Goal: Transaction & Acquisition: Book appointment/travel/reservation

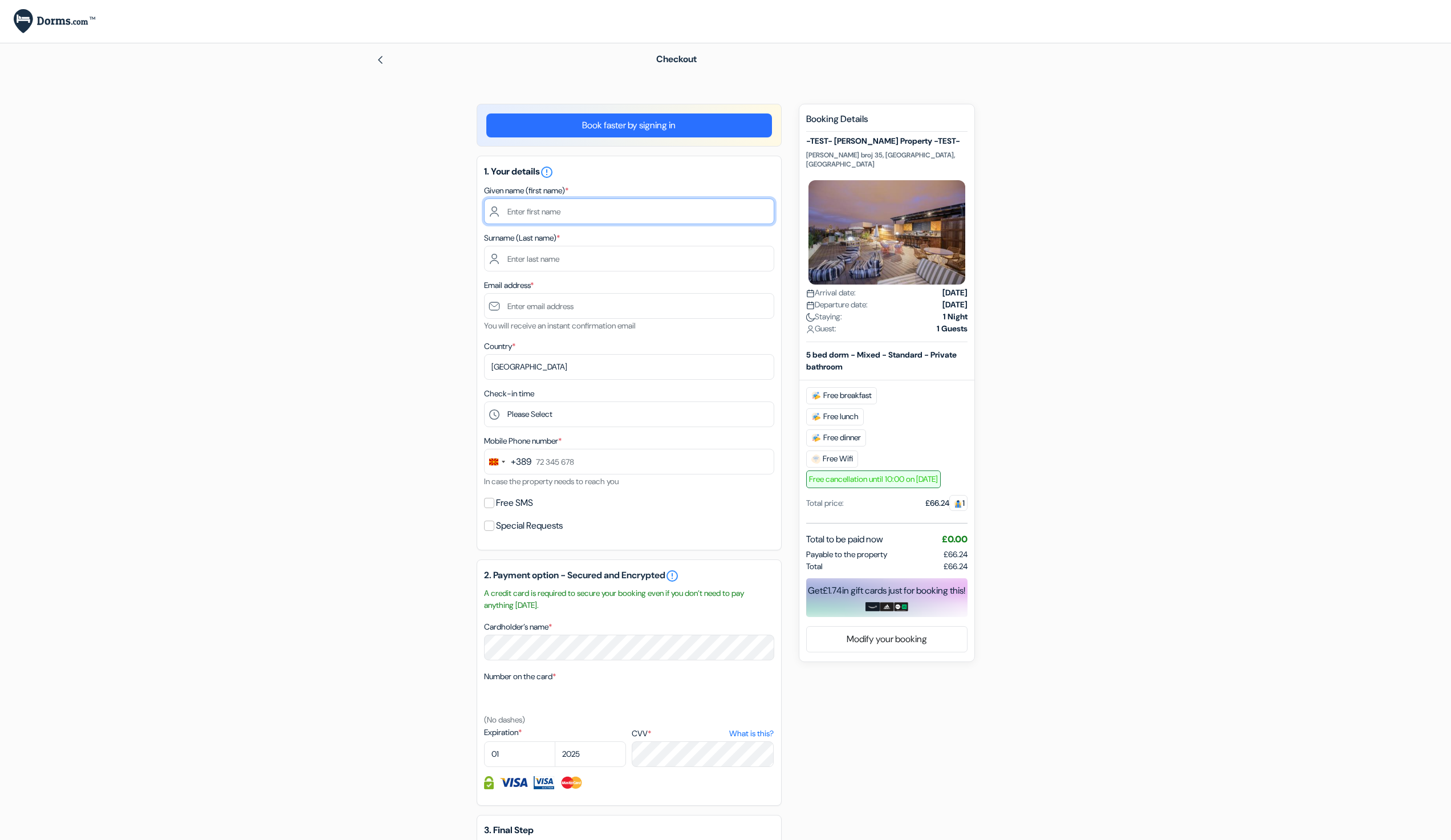
click at [543, 210] on input "text" at bounding box center [629, 211] width 290 height 26
type input "Filip"
type input "P"
type input "Testerski"
type input "[PERSON_NAME][EMAIL_ADDRESS][DOMAIN_NAME]"
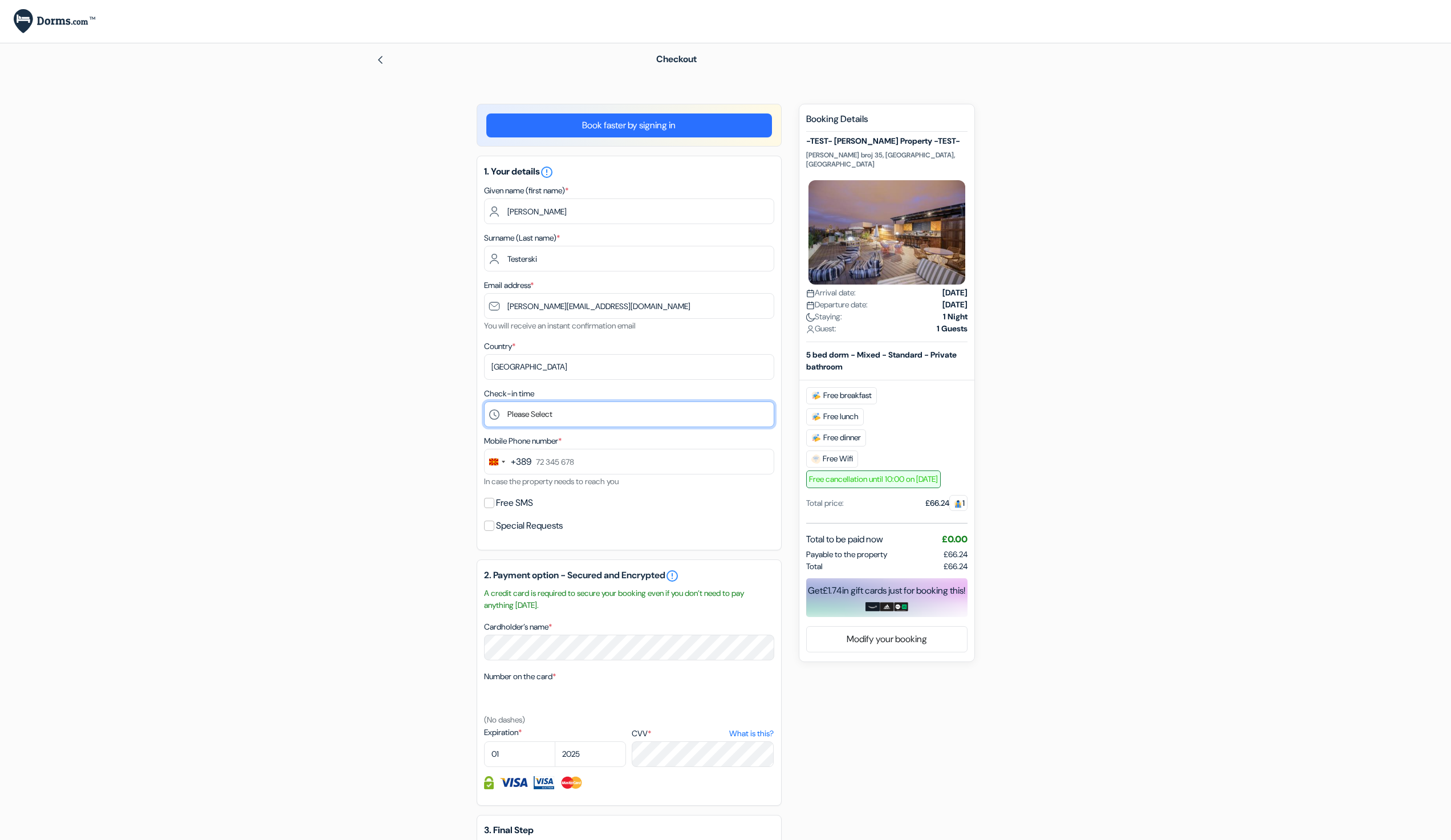
select select "5"
click at [484, 401] on select "Please Select 1:00 2:00 3:00 4:00 5:00 6:00 7:00 8:00 9:00 10:00 11:00 12:00 13…" at bounding box center [629, 414] width 290 height 26
click at [561, 469] on input "text" at bounding box center [629, 461] width 290 height 26
type input "77 123 123"
select select "2035"
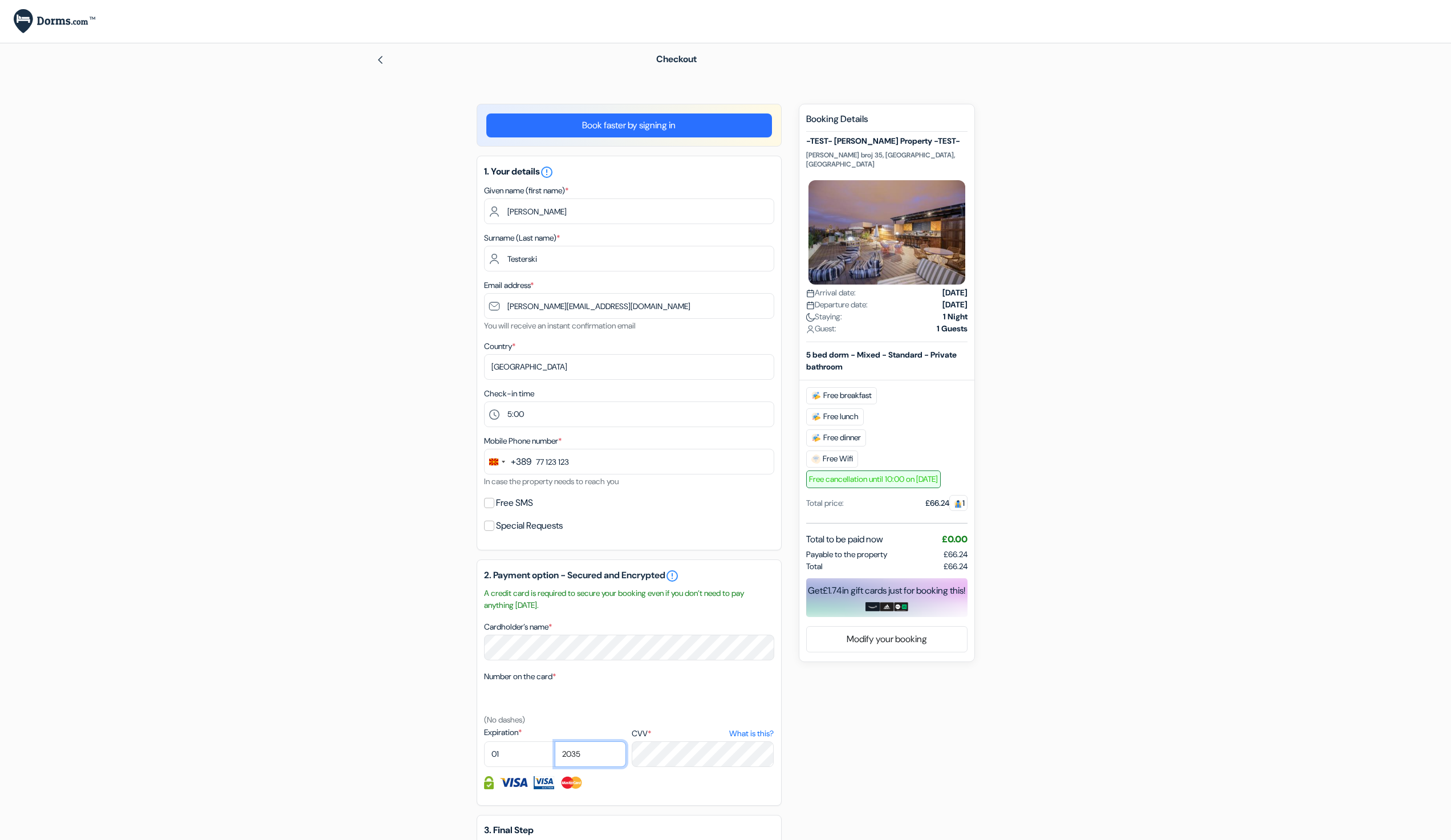
click at [555, 741] on select "2025 2026 2027 2028 2029 2030 2031 2032 2033 2034 2035 2036 2037 2038 2039 2040…" at bounding box center [590, 753] width 71 height 26
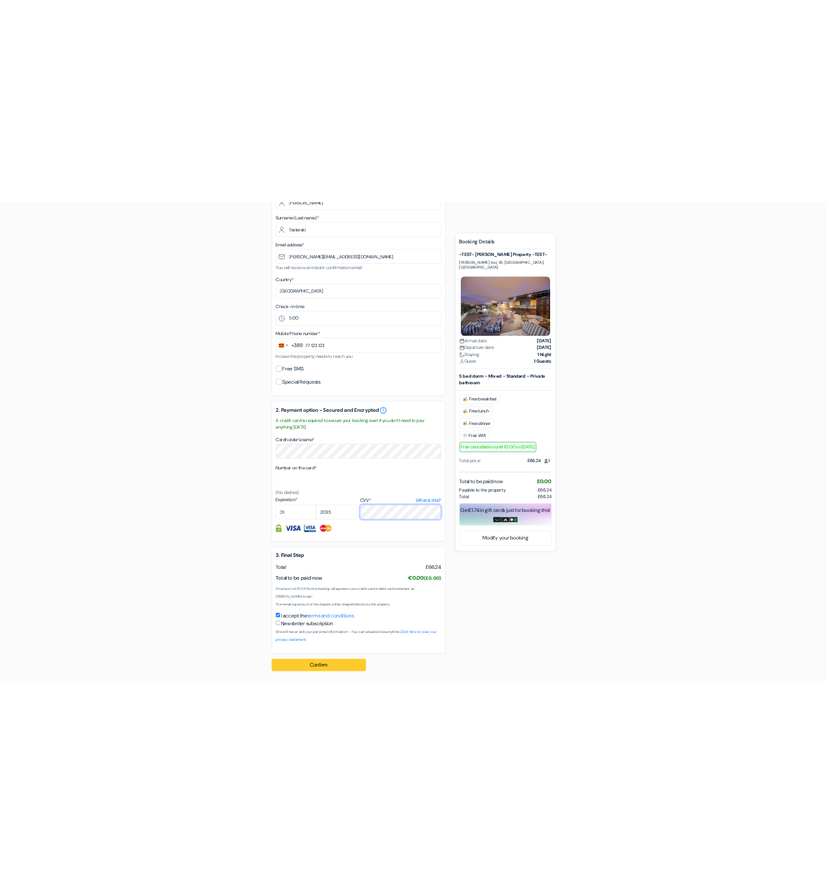
scroll to position [225, 0]
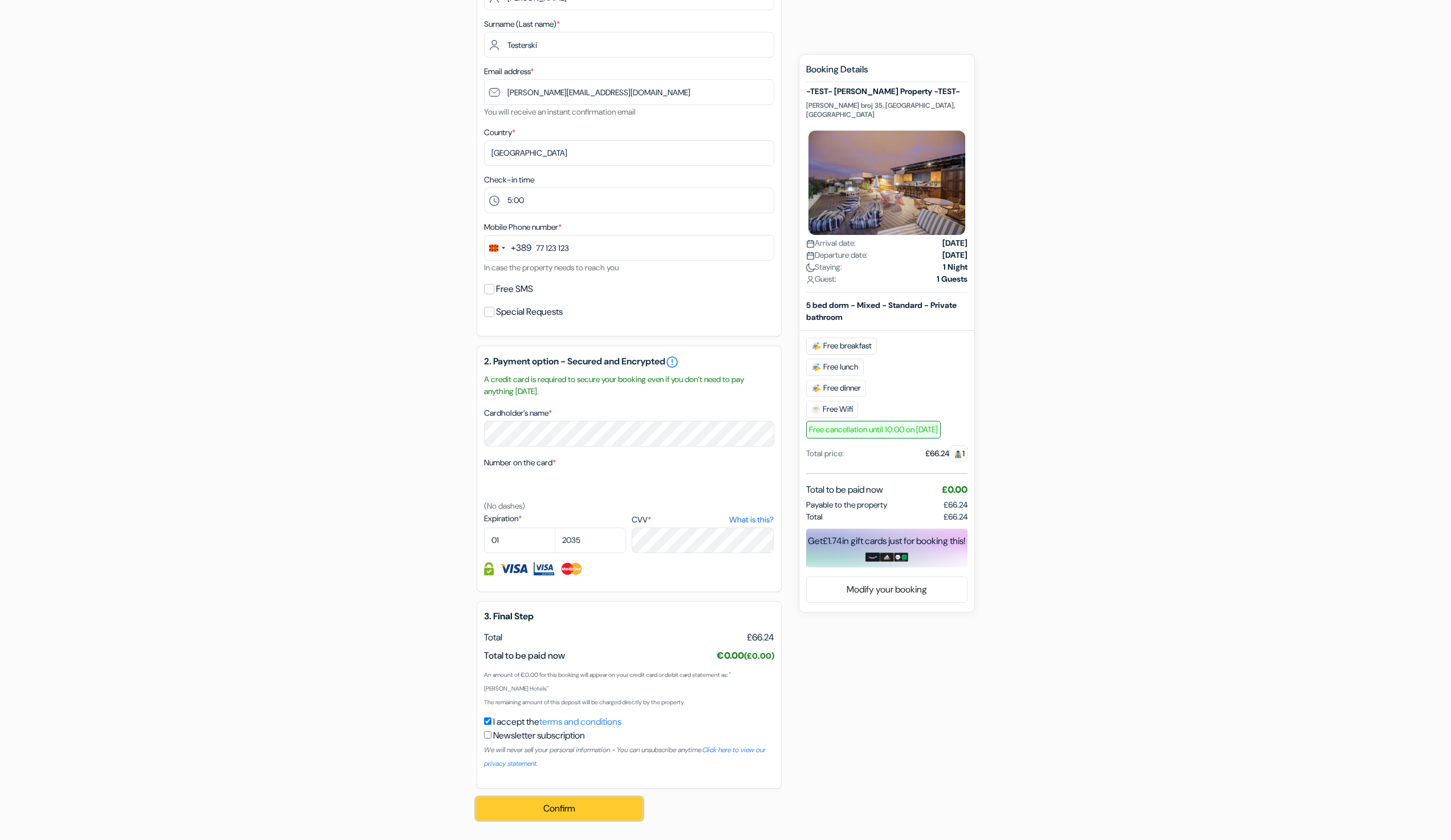
click at [556, 807] on button "Confirm Loading..." at bounding box center [559, 809] width 166 height 22
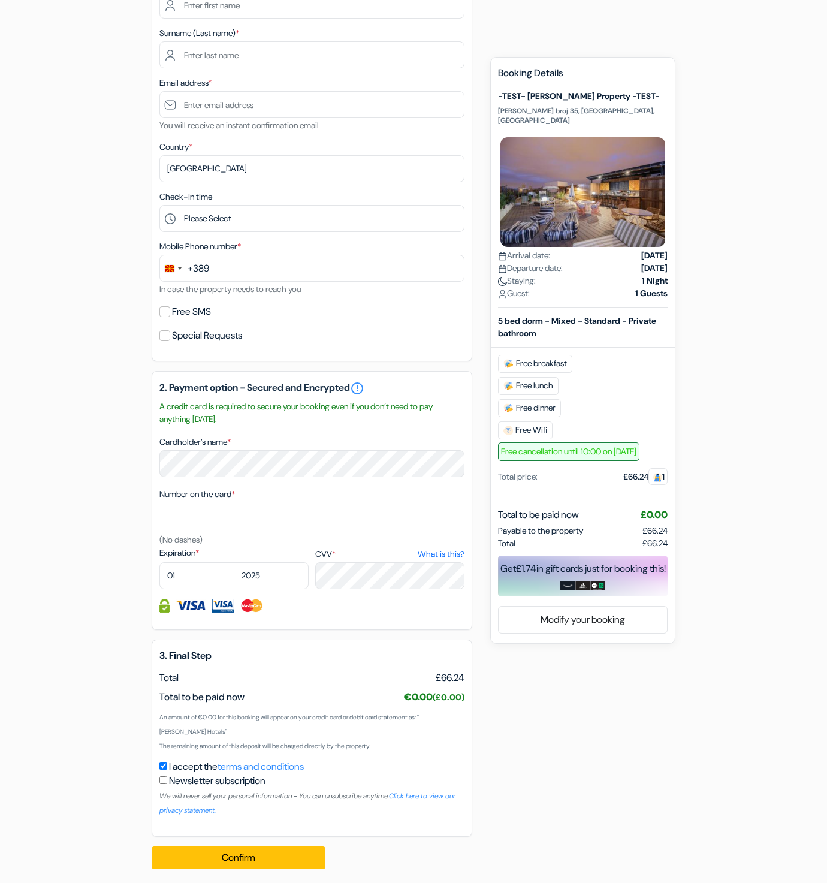
scroll to position [225, 0]
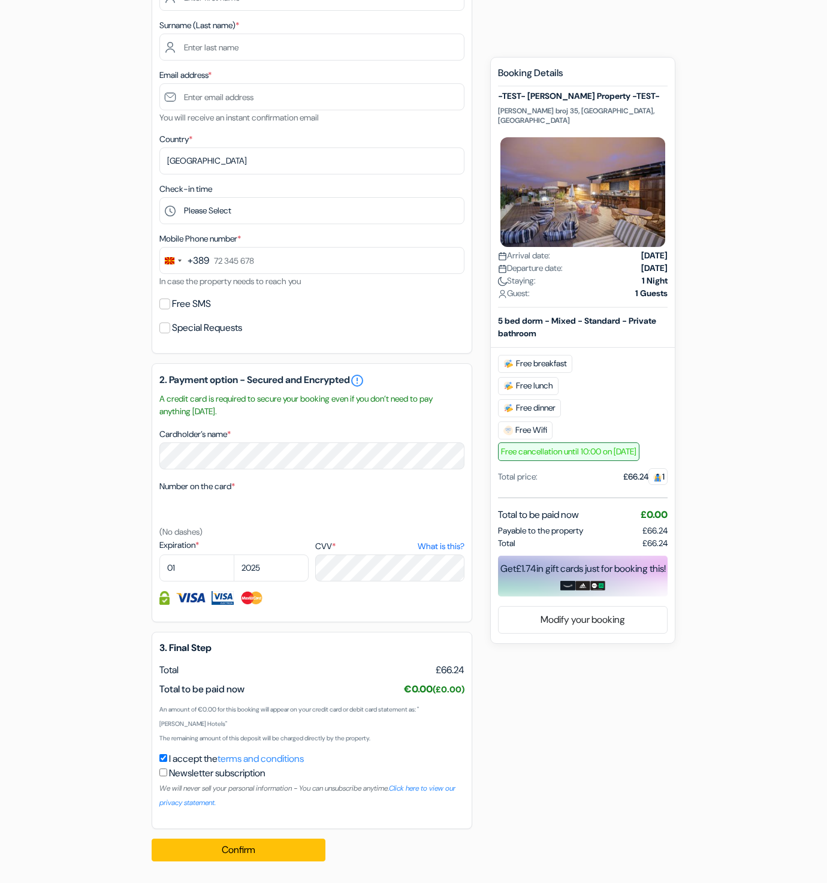
click at [732, 399] on div "add_box -TEST- Philip Property -TEST- Maksim Gorki broj 35, Skopje, Macedonia P…" at bounding box center [413, 377] width 683 height 987
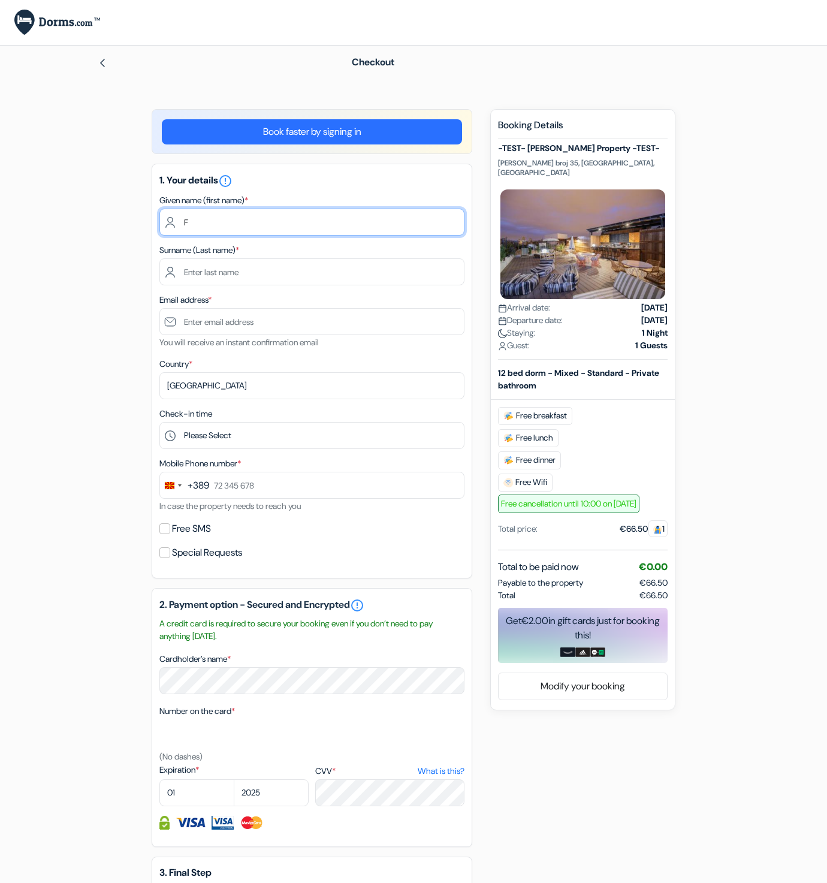
click at [267, 215] on input "F" at bounding box center [311, 222] width 305 height 27
type input "Filip"
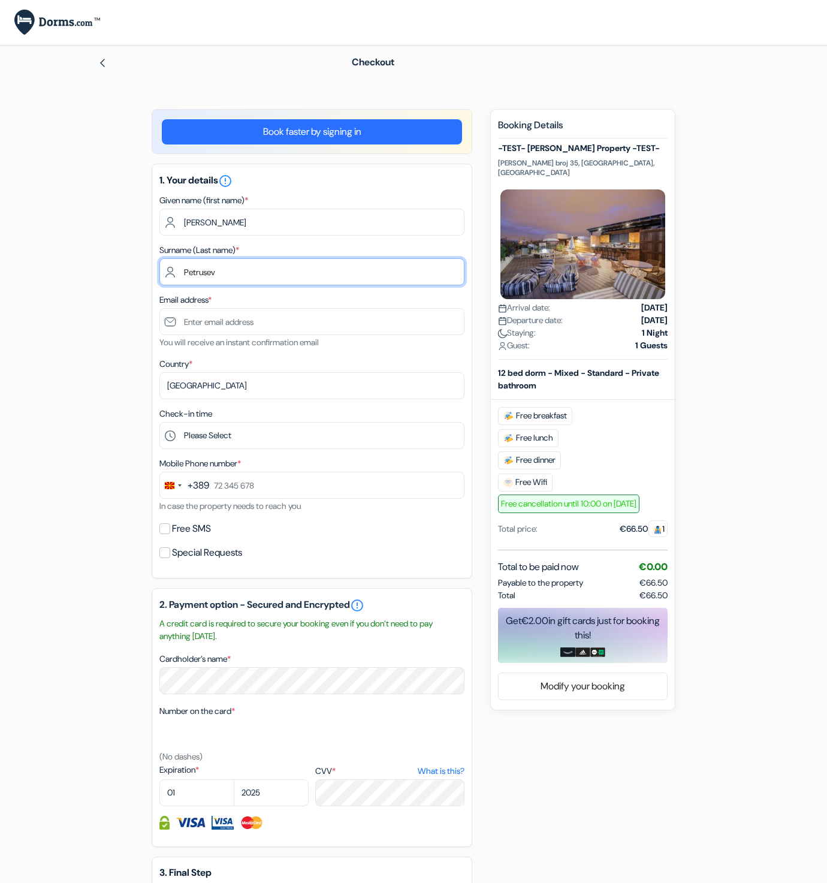
type input "Petrusev"
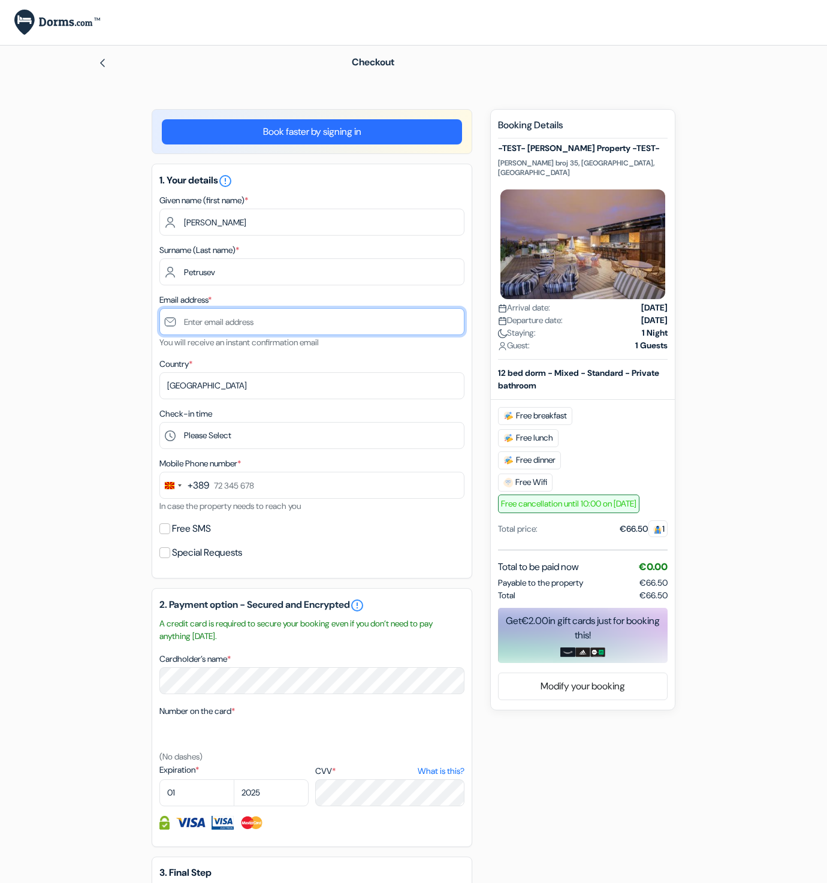
type input "f"
type input "[PERSON_NAME][EMAIL_ADDRESS][DOMAIN_NAME]"
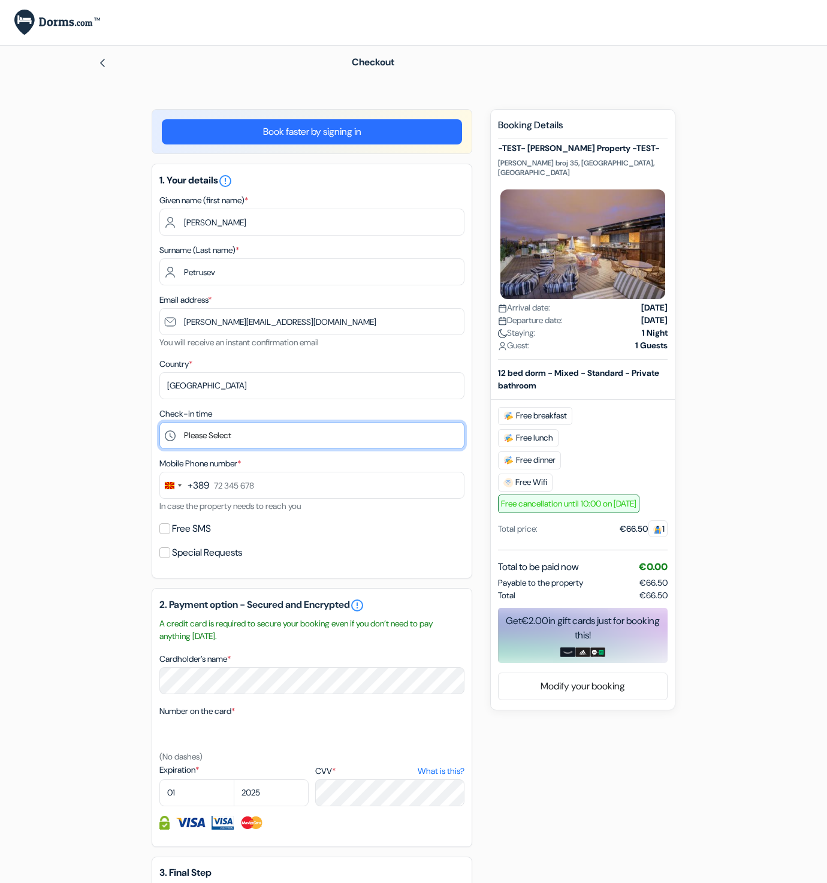
select select "10"
click at [159, 422] on select "Please Select 1:00 2:00 3:00 4:00 5:00 6:00 7:00 8:00 9:00 10:00 11:00 12:00 13…" at bounding box center [311, 435] width 305 height 27
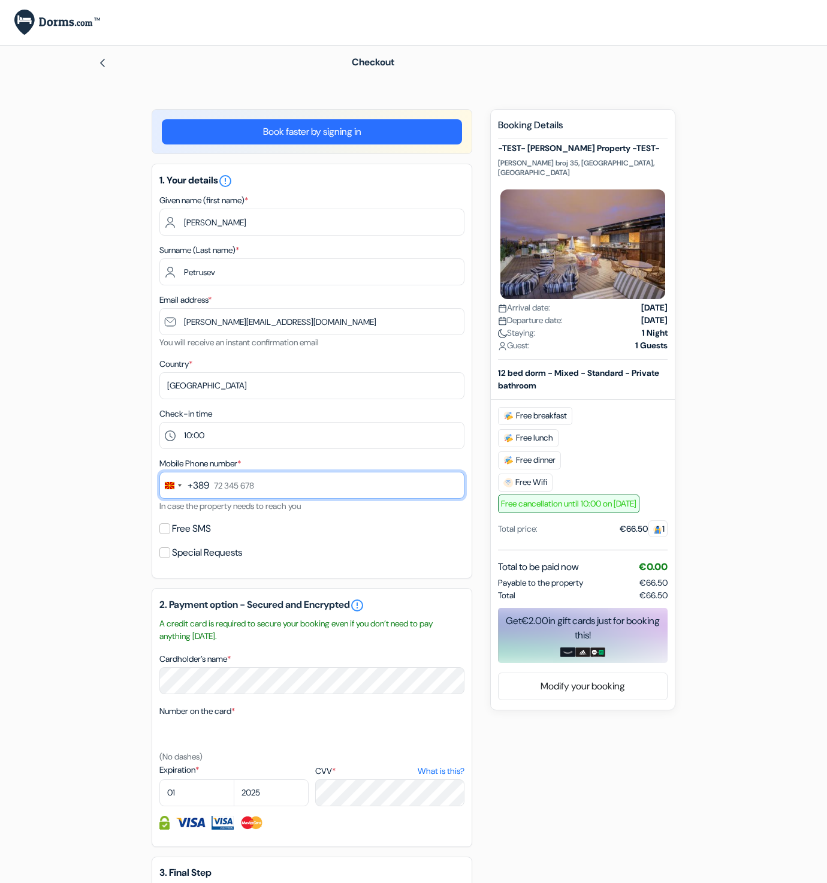
click at [252, 472] on input "text" at bounding box center [311, 485] width 305 height 27
type input "77 123 123"
select select "2030"
click at [234, 779] on select "2025 2026 2027 2028 2029 2030 2031 2032 2033 2034 2035 2036 2037 2038 2039 2040…" at bounding box center [271, 792] width 75 height 27
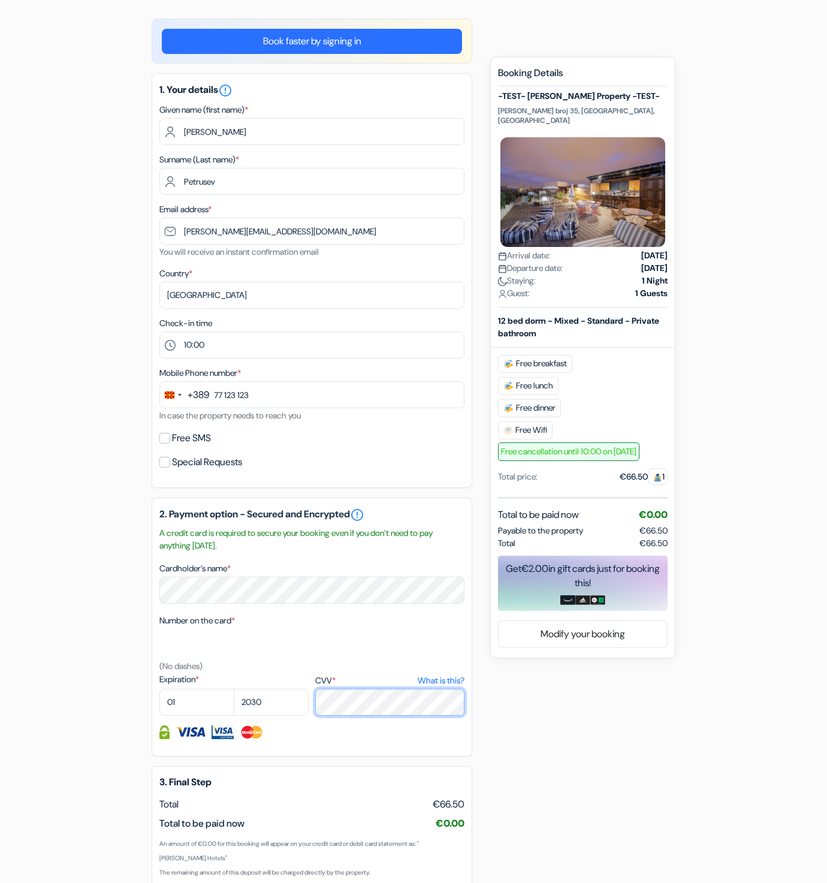
scroll to position [225, 0]
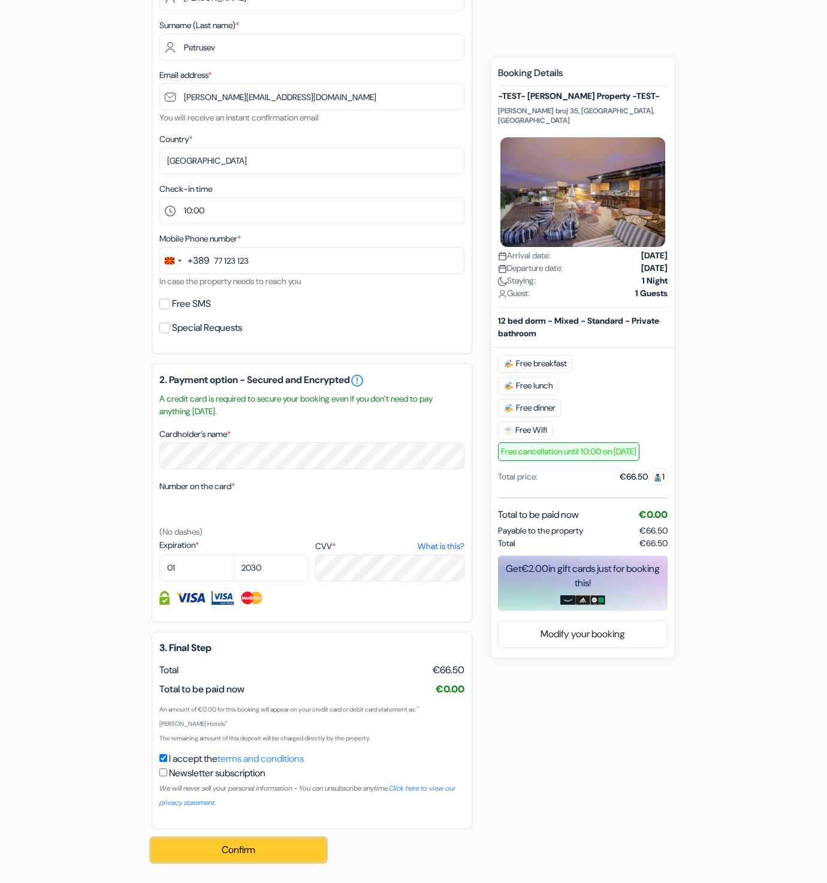
click at [316, 839] on button "Confirm Loading..." at bounding box center [239, 850] width 174 height 23
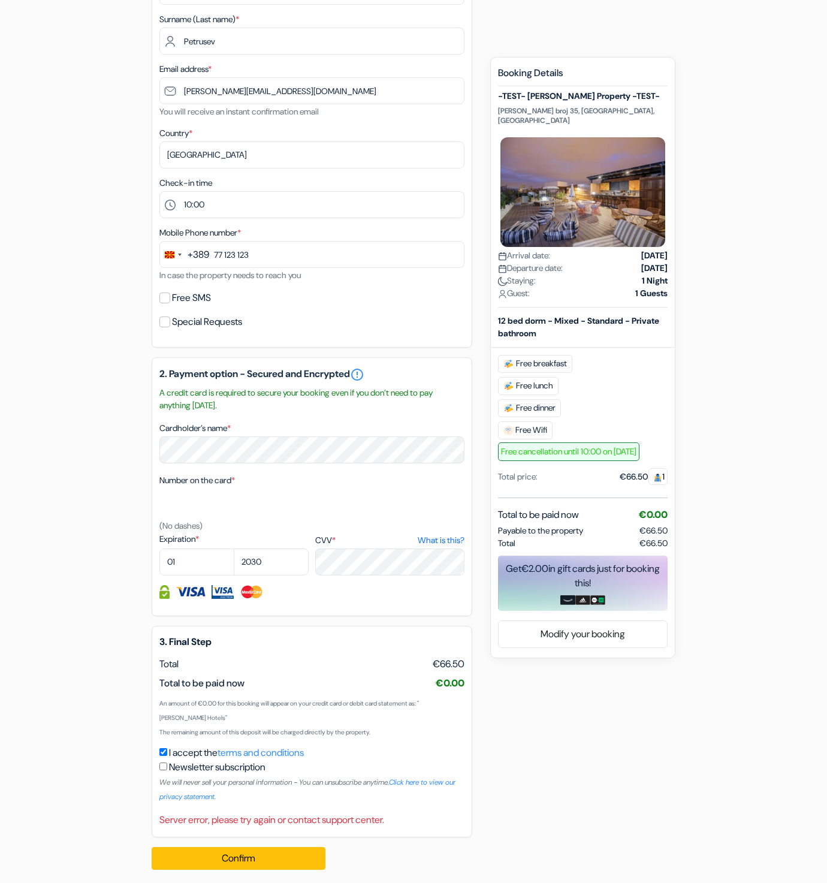
scroll to position [239, 0]
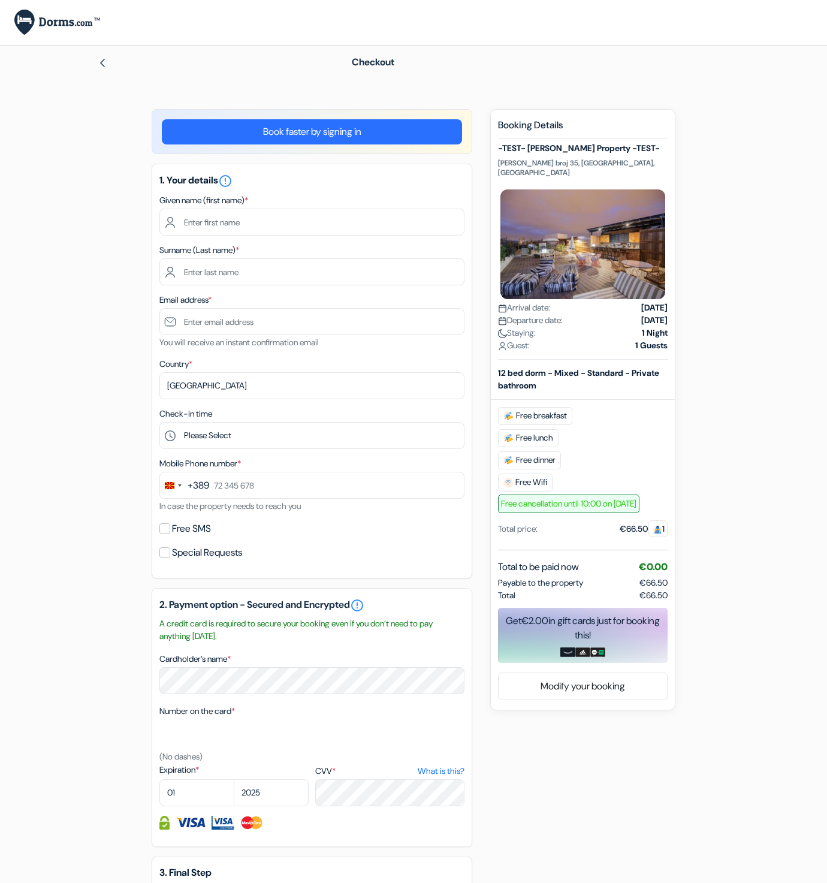
drag, startPoint x: 228, startPoint y: 236, endPoint x: 243, endPoint y: 231, distance: 15.7
click at [230, 236] on div "1. Your details error_outline Given name (first name) * Surname (Last name) * E…" at bounding box center [312, 371] width 321 height 415
click at [256, 230] on input "text" at bounding box center [311, 222] width 305 height 27
type input "[PERSON_NAME]"
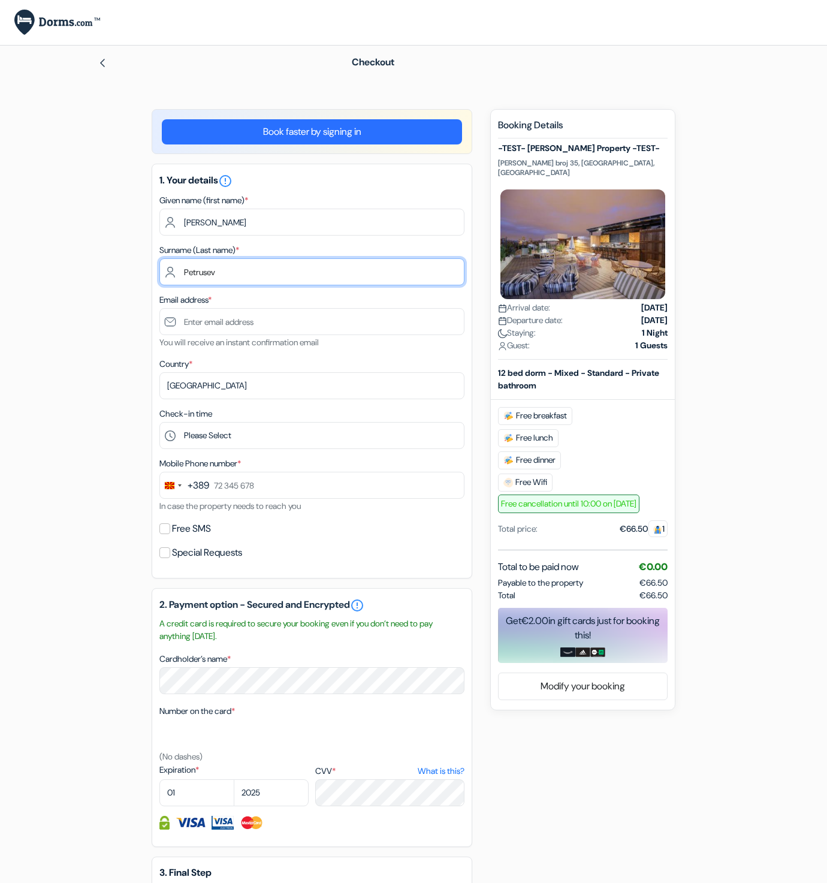
type input "Petrusev"
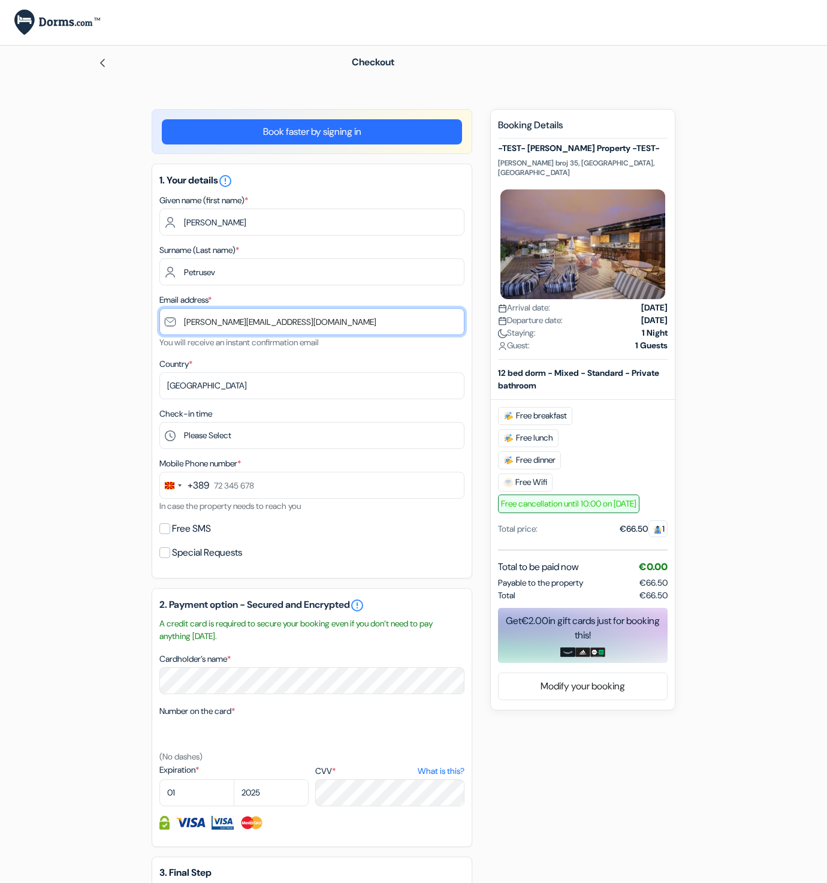
type input "[PERSON_NAME][EMAIL_ADDRESS][DOMAIN_NAME]"
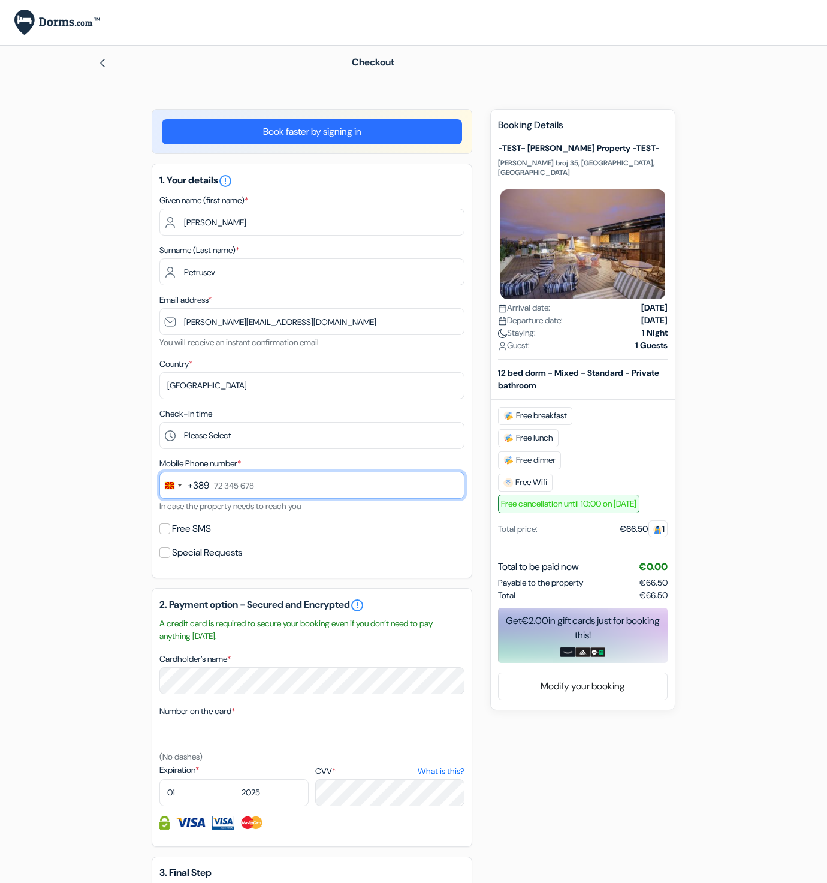
click at [233, 490] on input "text" at bounding box center [311, 485] width 305 height 27
type input "77 123 123"
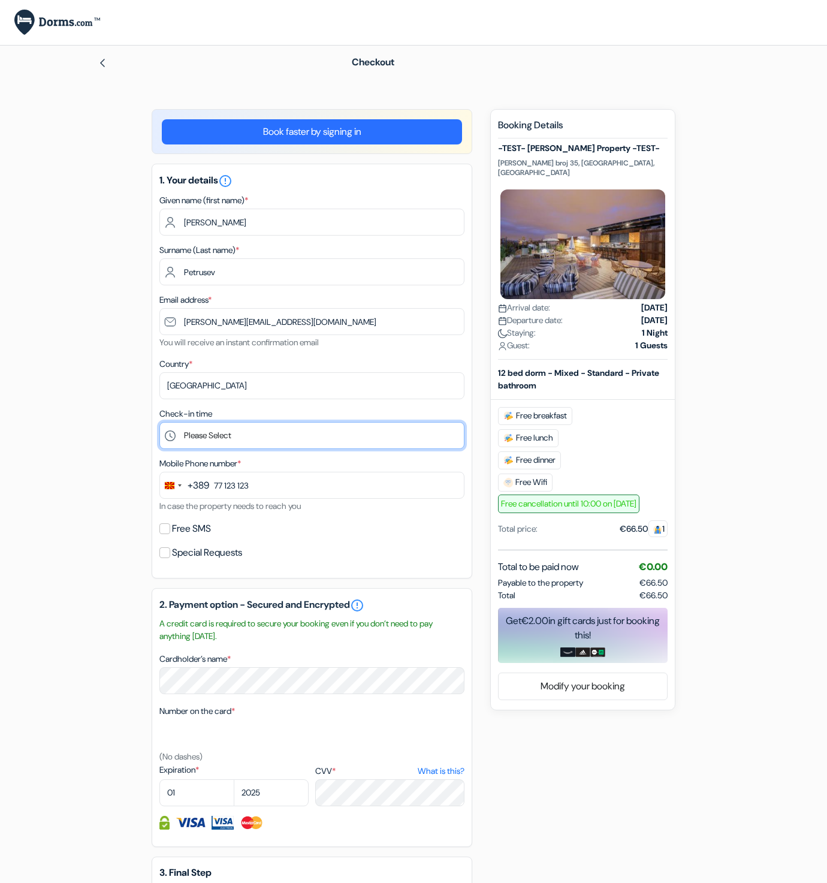
click at [222, 427] on select "Please Select 1:00 2:00 3:00 4:00 5:00 6:00 7:00 8:00 9:00 10:00 11:00 12:00 13…" at bounding box center [311, 435] width 305 height 27
select select "10"
click at [159, 422] on select "Please Select 1:00 2:00 3:00 4:00 5:00 6:00 7:00 8:00 9:00 10:00 11:00 12:00 13…" at bounding box center [311, 435] width 305 height 27
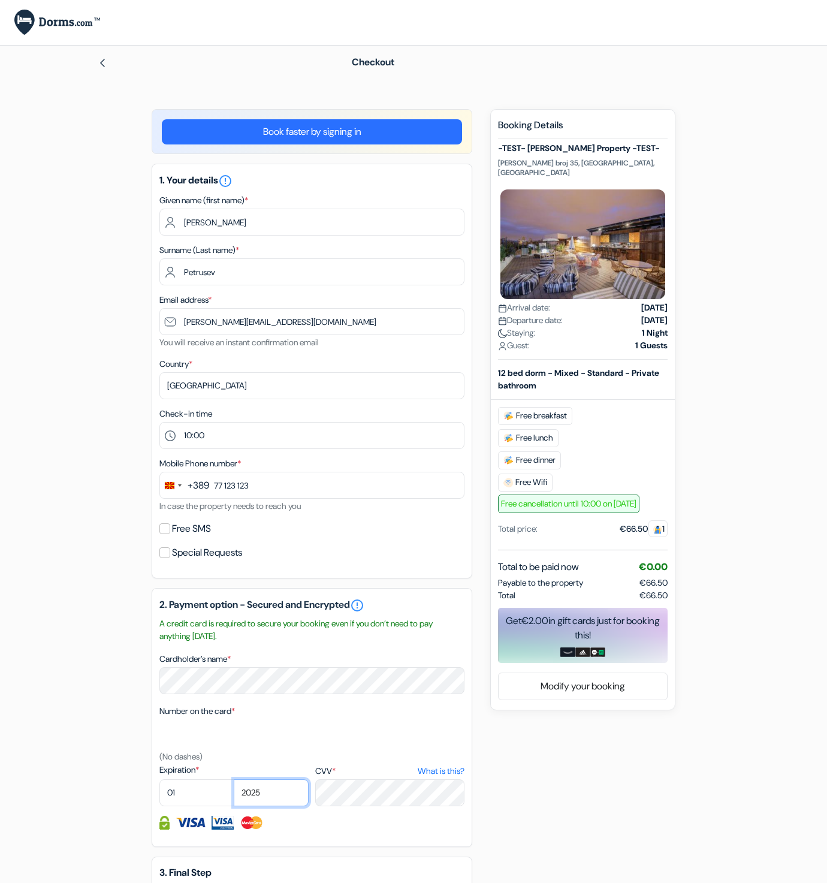
select select "2037"
click at [234, 779] on select "2025 2026 2027 2028 2029 2030 2031 2032 2033 2034 2035 2036 2037 2038 2039 2040…" at bounding box center [271, 792] width 75 height 27
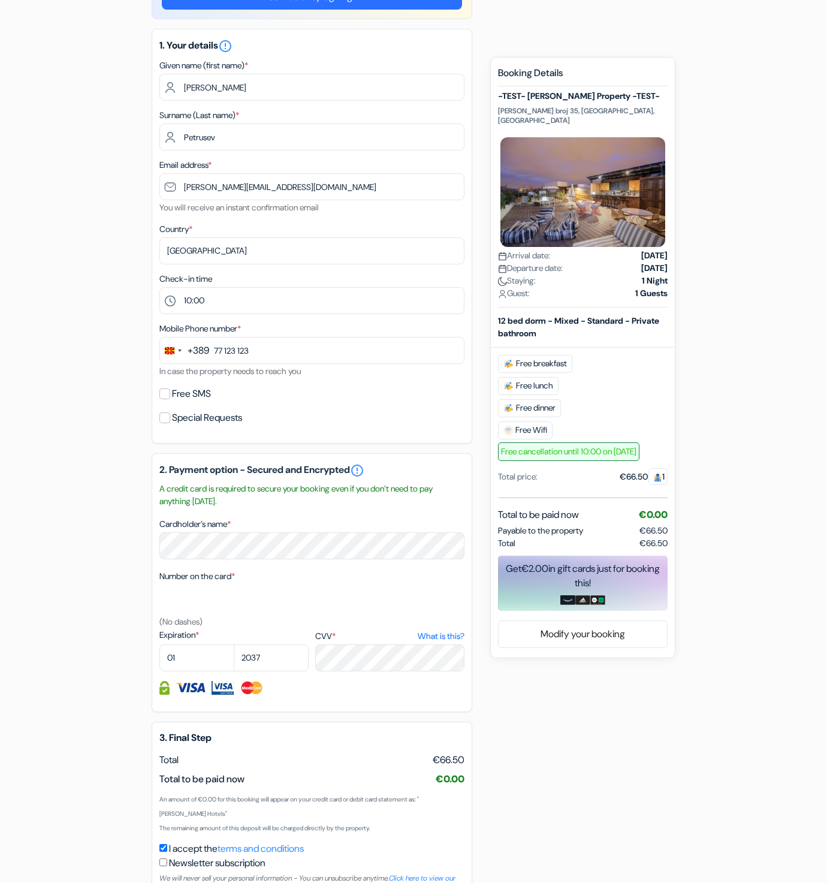
scroll to position [216, 0]
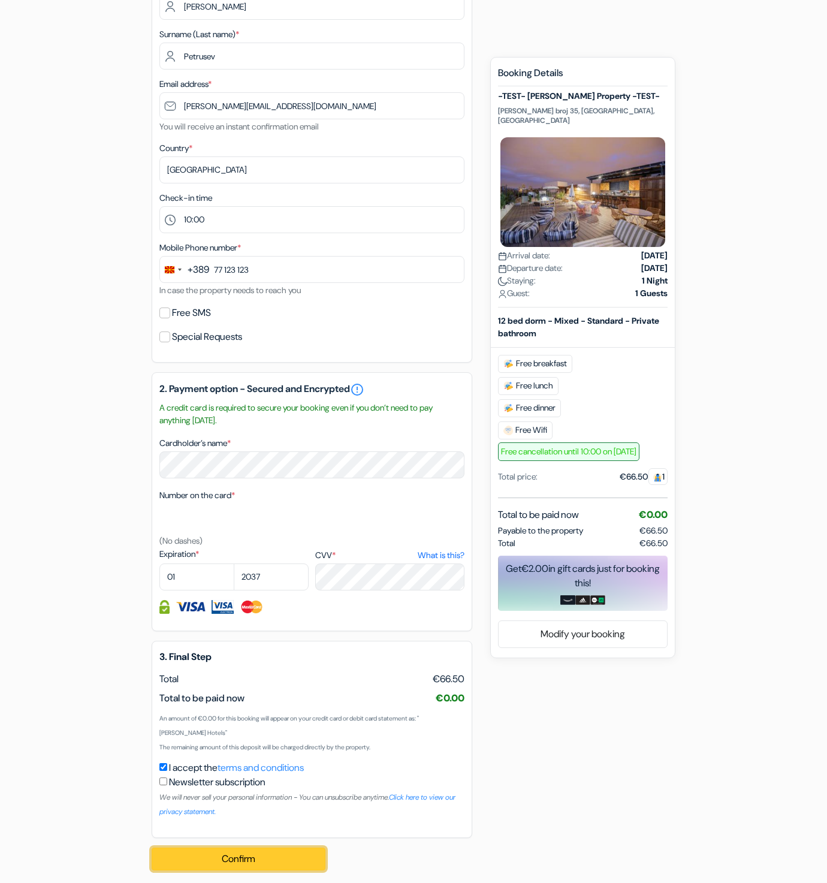
click at [272, 855] on button "Confirm Loading..." at bounding box center [239, 859] width 174 height 23
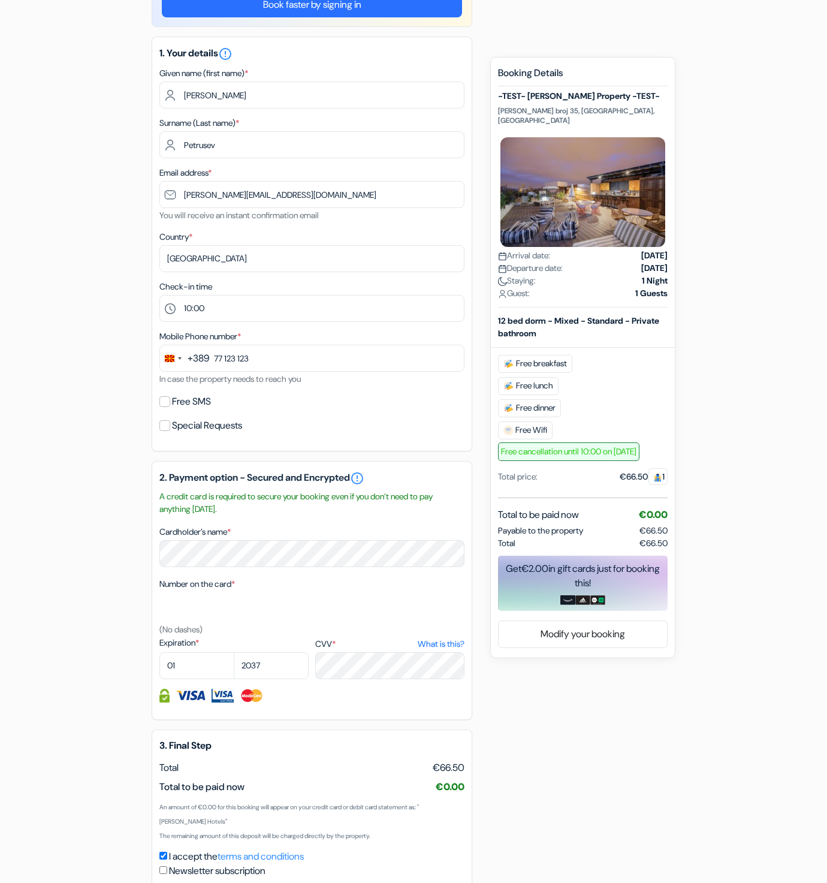
scroll to position [0, 0]
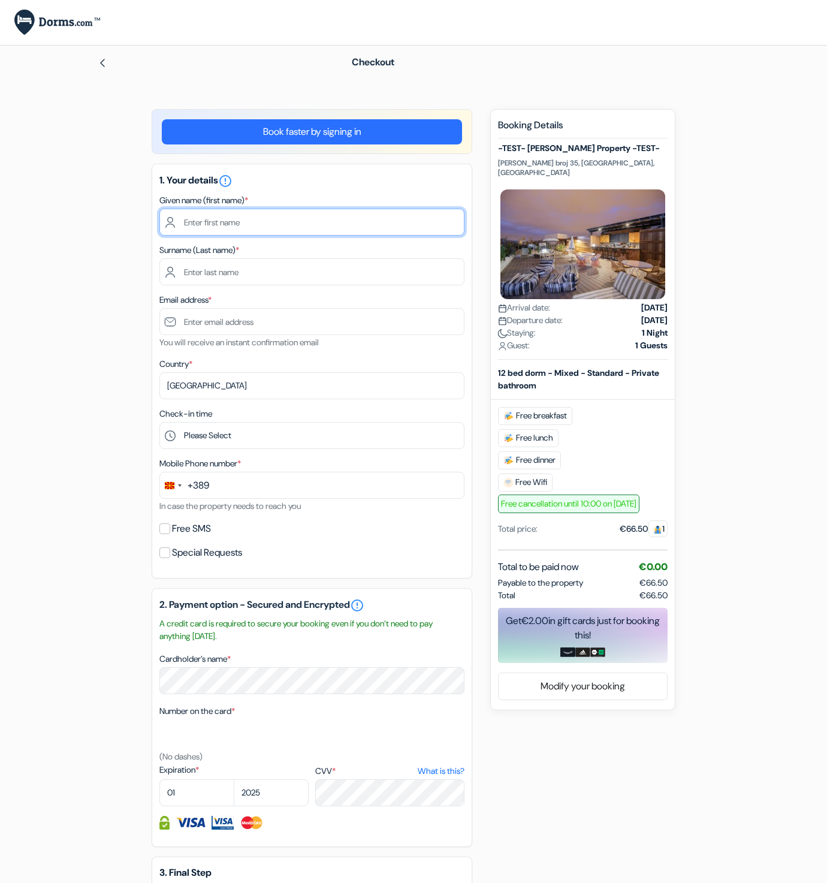
click at [237, 227] on input "text" at bounding box center [311, 222] width 305 height 27
type input "[PERSON_NAME]"
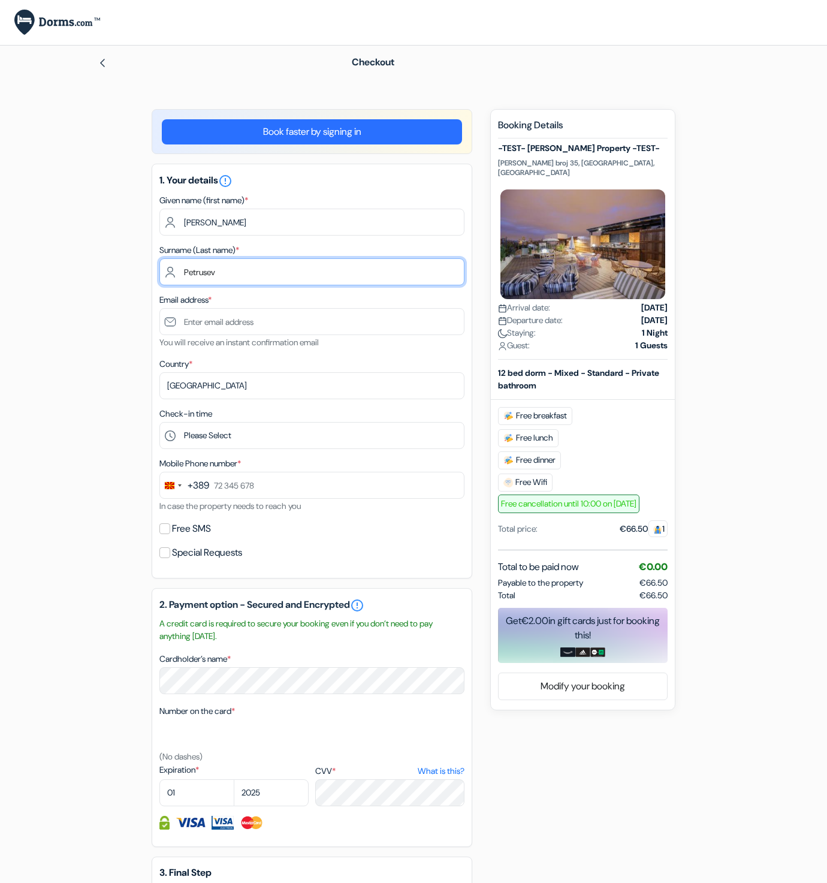
type input "Petrusev"
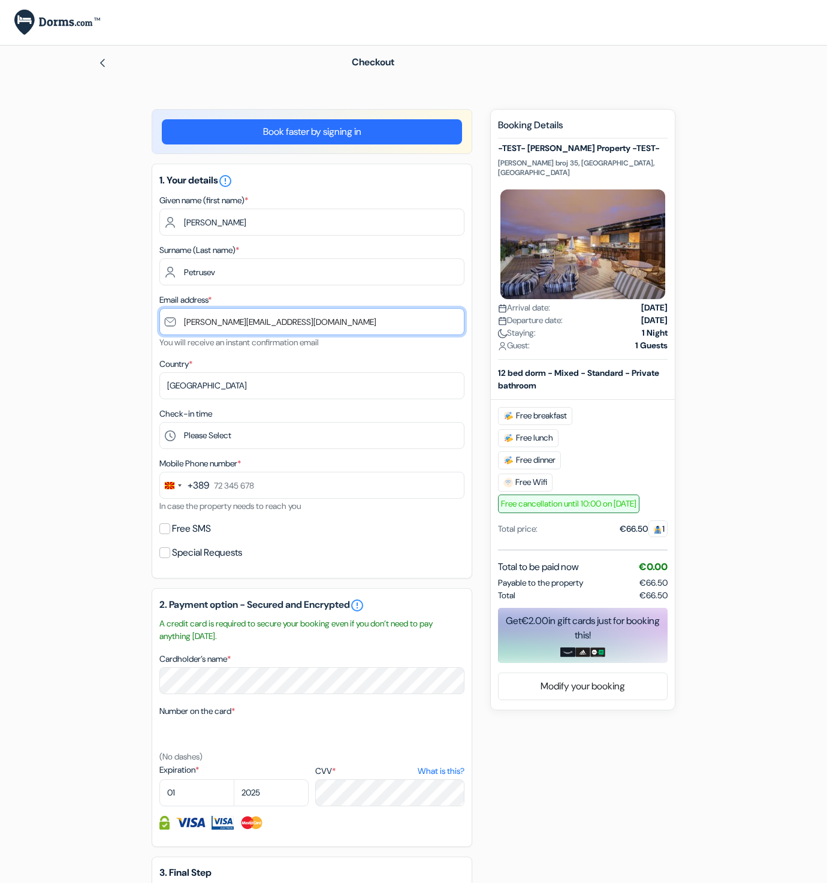
type input "[PERSON_NAME][EMAIL_ADDRESS][DOMAIN_NAME]"
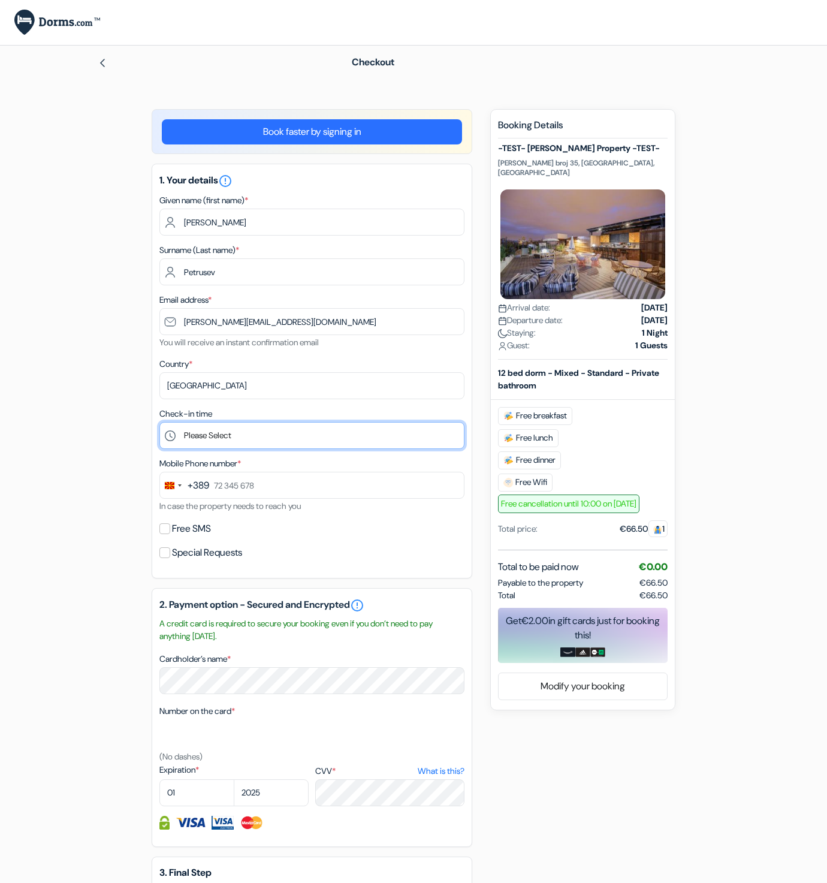
select select "14"
click at [159, 422] on select "Please Select 1:00 2:00 3:00 4:00 5:00 6:00 7:00 8:00 9:00 10:00 11:00 12:00 13…" at bounding box center [311, 435] width 305 height 27
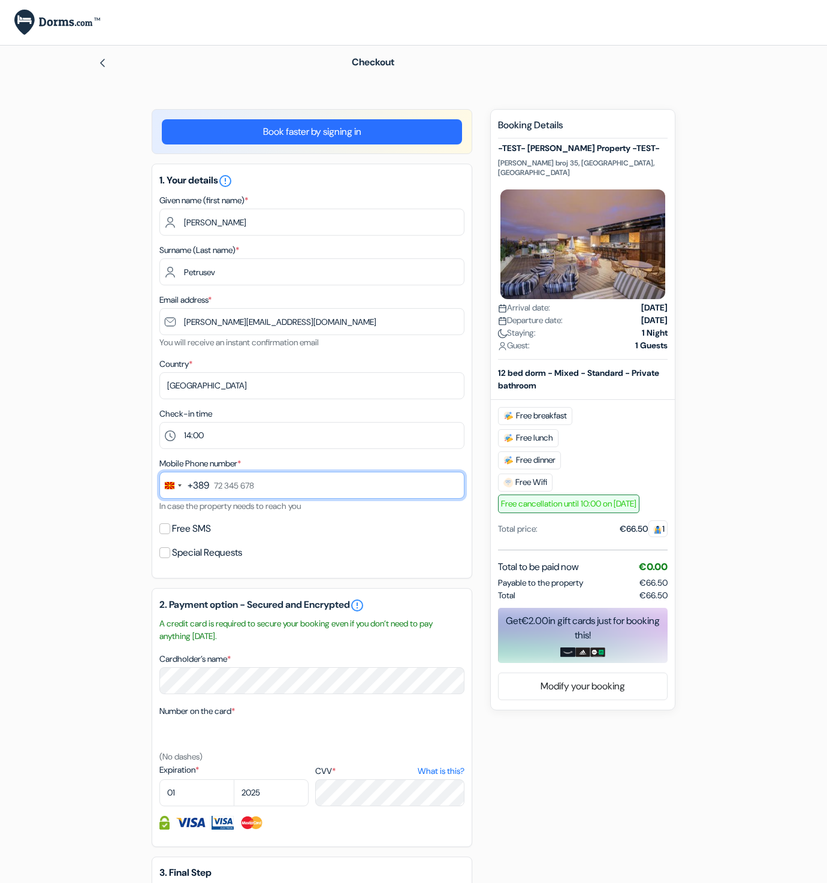
click at [267, 493] on input "text" at bounding box center [311, 485] width 305 height 27
type input "77 123 123"
click at [215, 788] on select "01 02 03 04 05 06 07 08 09 10 11 12" at bounding box center [196, 792] width 75 height 27
select select "11"
click at [159, 779] on select "01 02 03 04 05 06 07 08 09 10 11 12" at bounding box center [196, 792] width 75 height 27
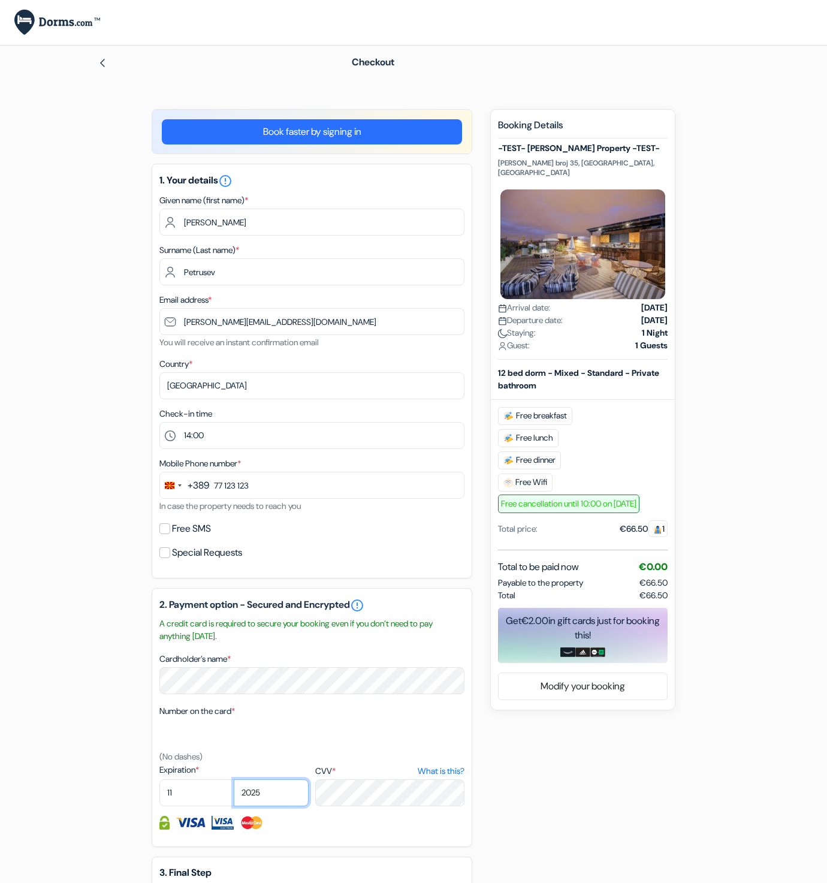
select select "2030"
click at [234, 779] on select "2025 2026 2027 2028 2029 2030 2031 2032 2033 2034 2035 2036 2037 2038 2039 2040…" at bounding box center [271, 792] width 75 height 27
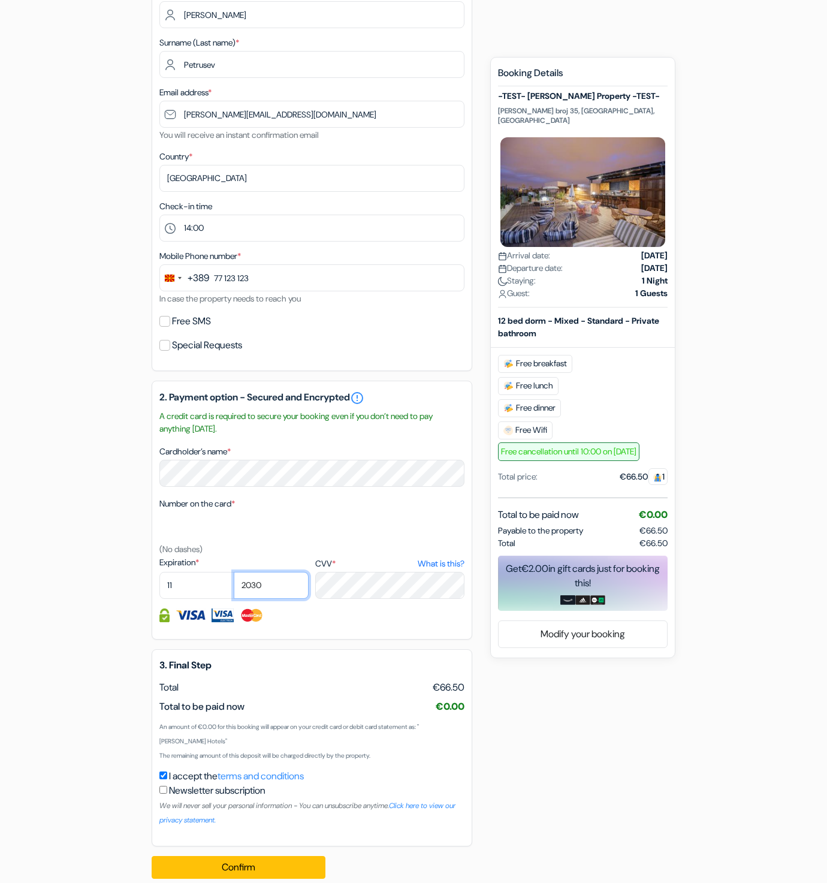
scroll to position [216, 0]
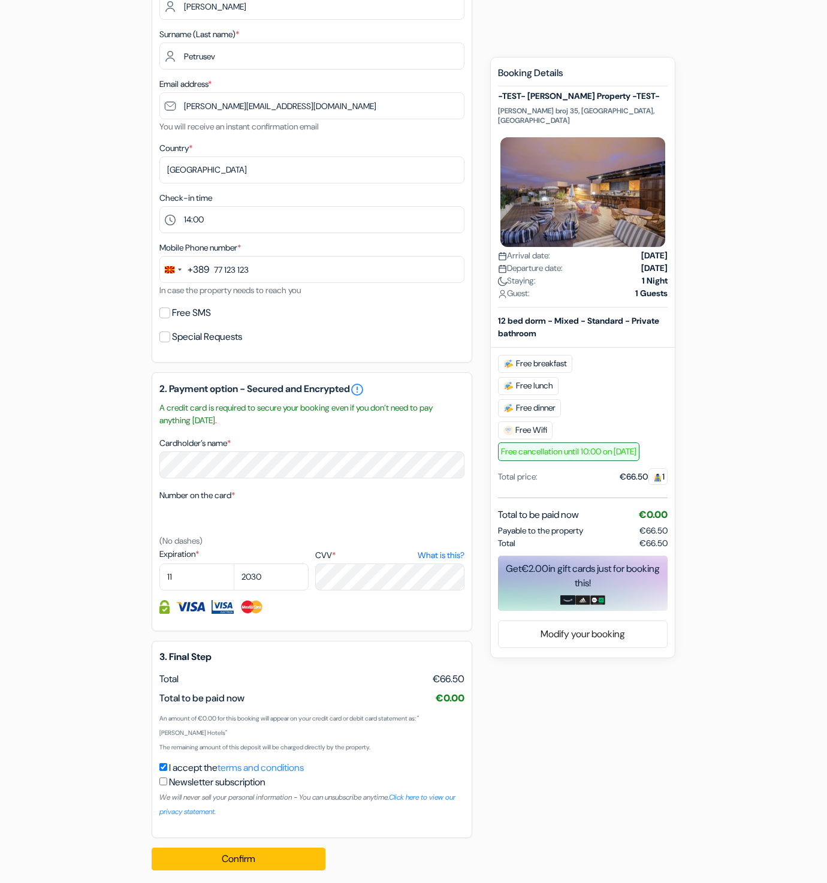
click at [262, 846] on div "Confirm Loading... Processing request ..." at bounding box center [245, 859] width 187 height 42
click at [263, 853] on button "Confirm Loading..." at bounding box center [239, 859] width 174 height 23
click at [101, 210] on div "add_box -TEST- Philip Property -TEST- Maksim Gorki broj 35, Skopje, Macedonia P…" at bounding box center [413, 386] width 683 height 987
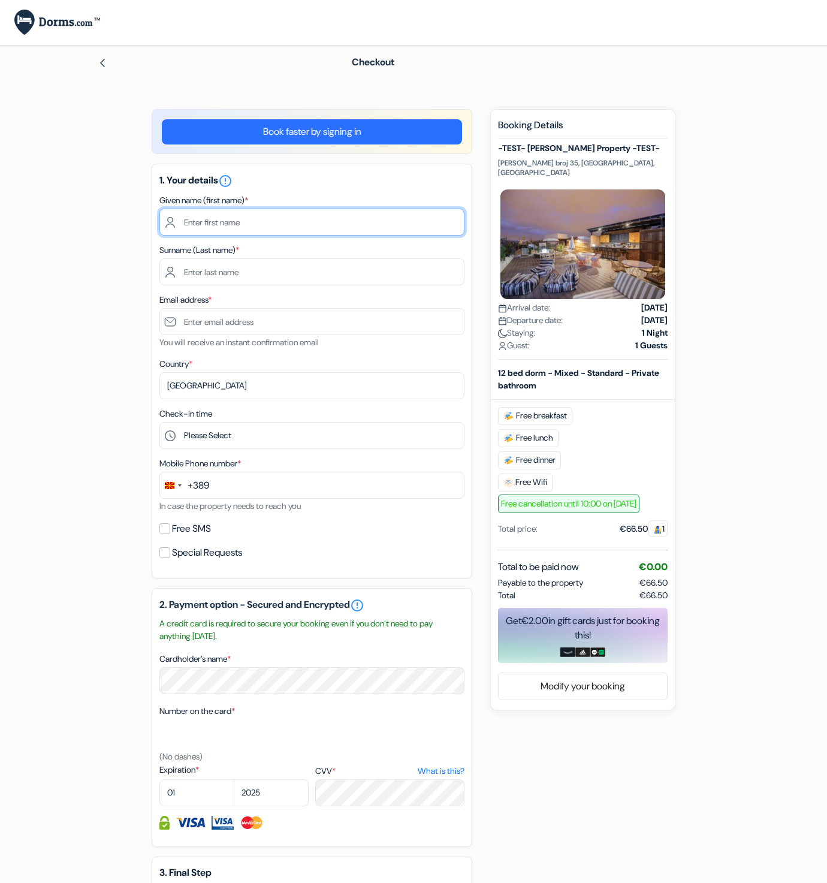
click at [218, 224] on input "text" at bounding box center [311, 222] width 305 height 27
click at [320, 234] on input "text" at bounding box center [311, 222] width 305 height 27
type input "Filip"
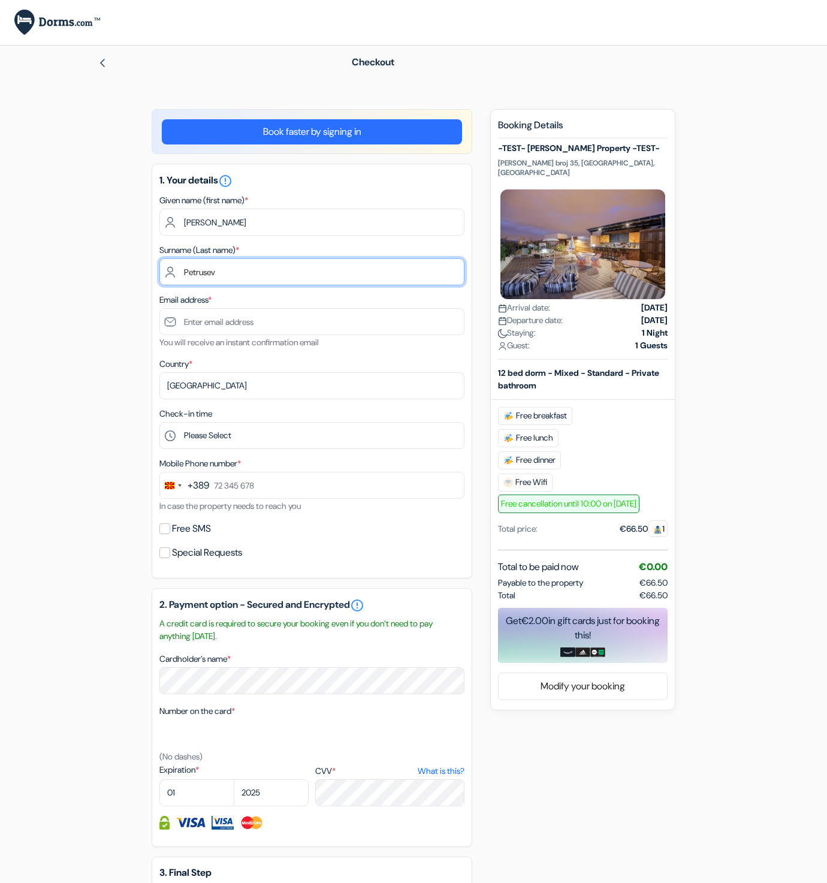
type input "Petrusev"
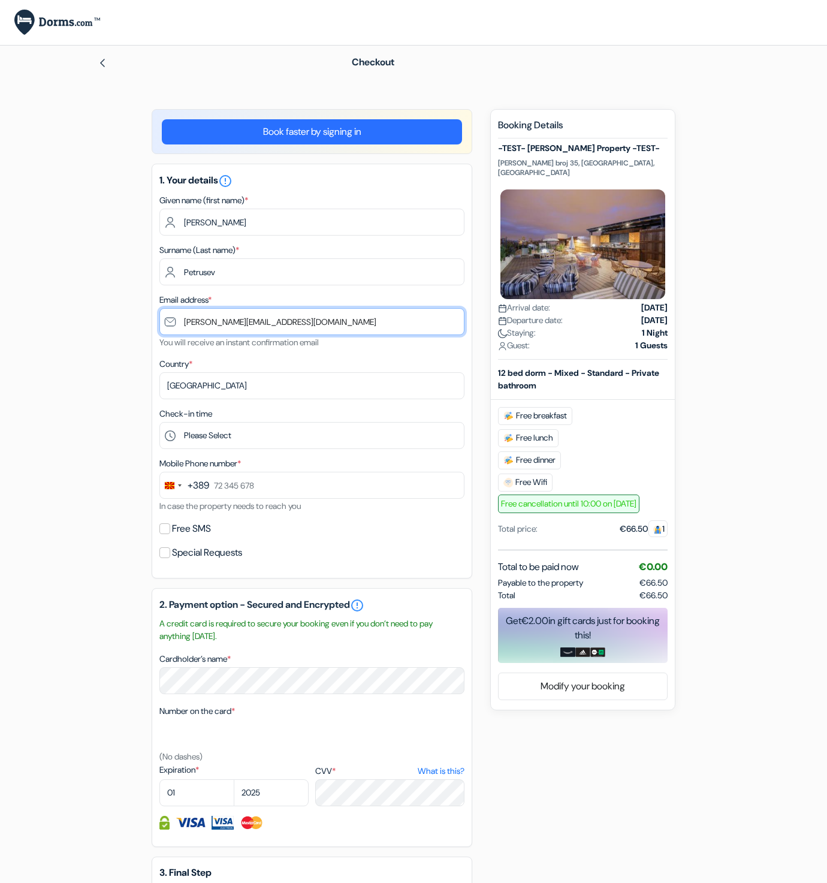
type input "philipp@dorms.com"
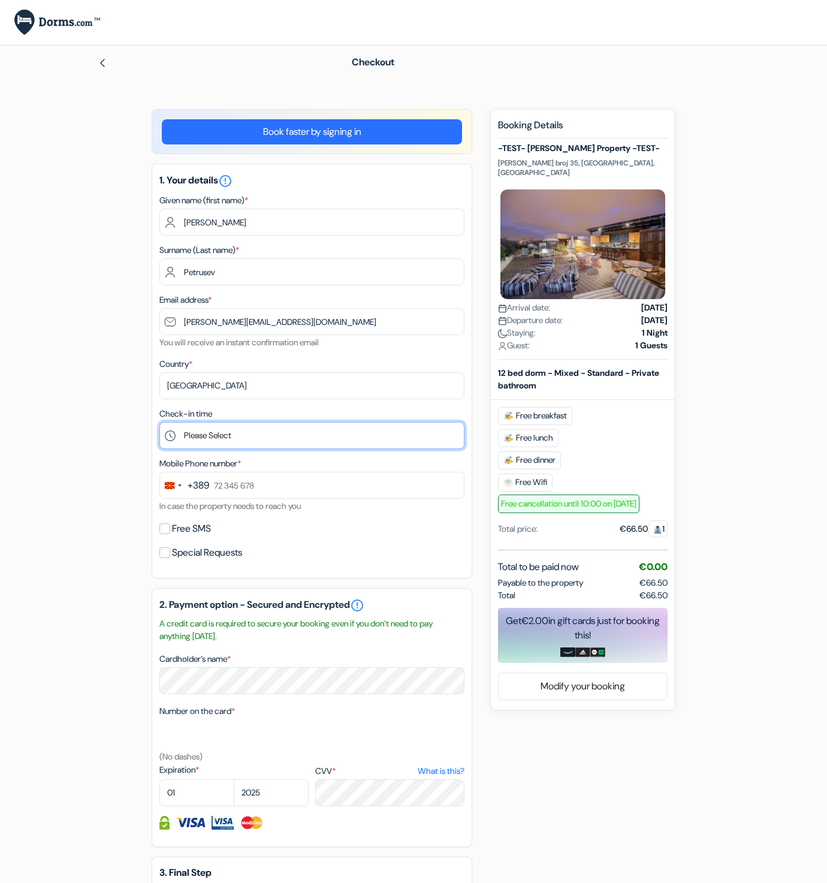
select select "8"
click at [159, 422] on select "Please Select 1:00 2:00 3:00 4:00 5:00 6:00 7:00 8:00 9:00 10:00 11:00 12:00 13…" at bounding box center [311, 435] width 305 height 27
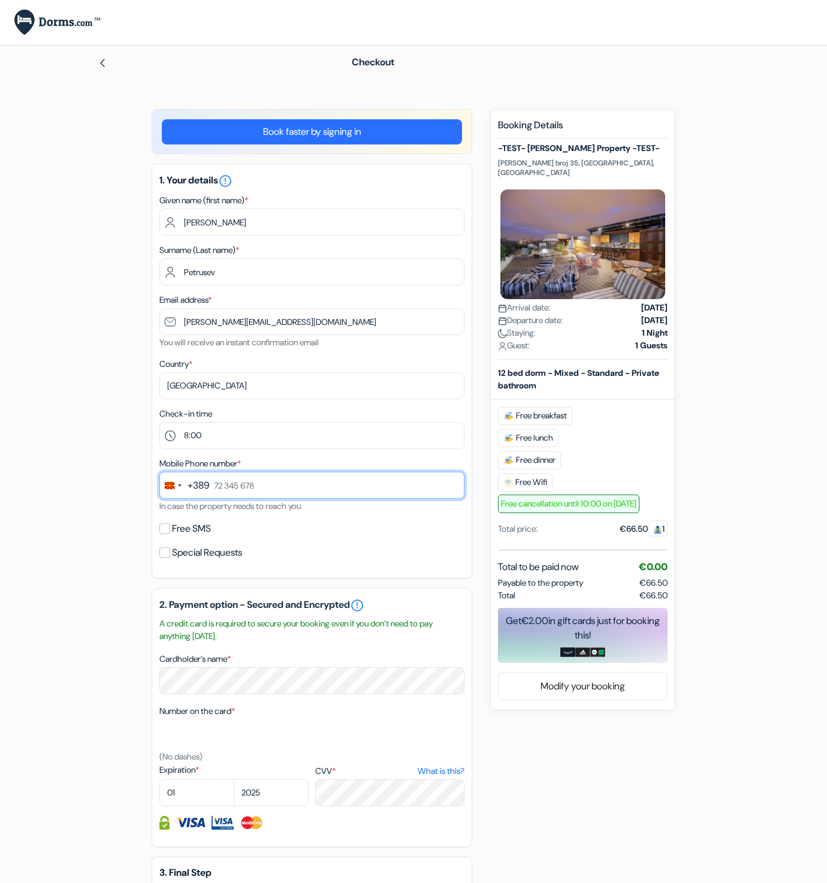
click at [248, 495] on input "text" at bounding box center [311, 485] width 305 height 27
type input "77 123 123"
click at [220, 718] on div "Number on the card * (No dashes)" at bounding box center [311, 734] width 305 height 60
select select "2029"
click at [234, 779] on select "2025 2026 2027 2028 2029 2030 2031 2032 2033 2034 2035 2036 2037 2038 2039 2040…" at bounding box center [271, 792] width 75 height 27
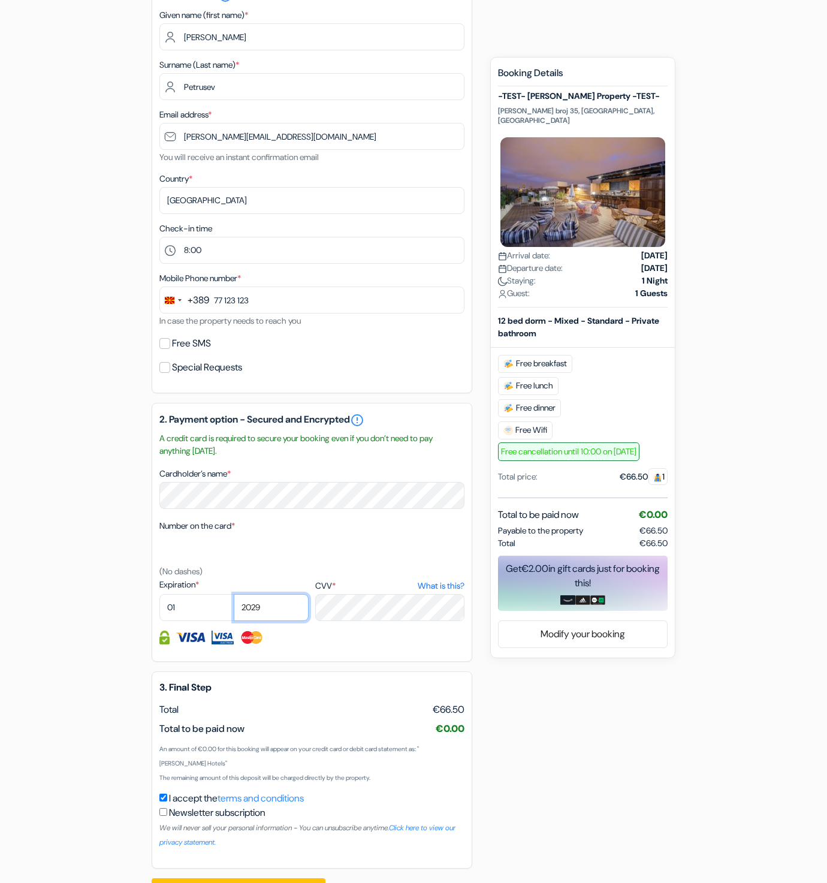
scroll to position [225, 0]
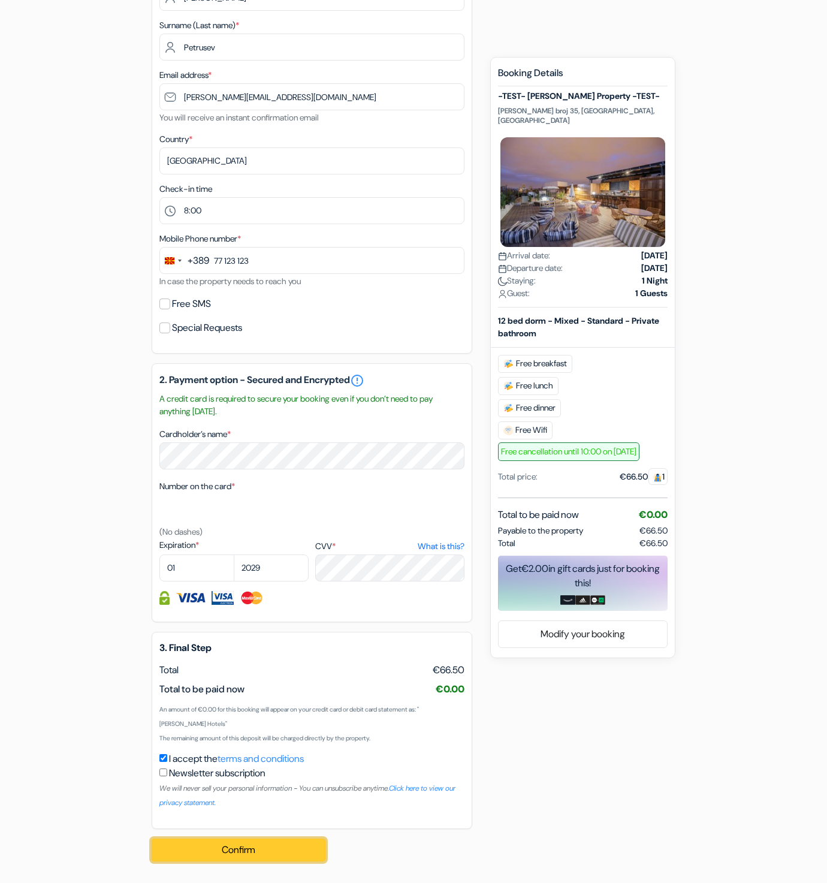
click at [292, 855] on button "Confirm Loading..." at bounding box center [239, 850] width 174 height 23
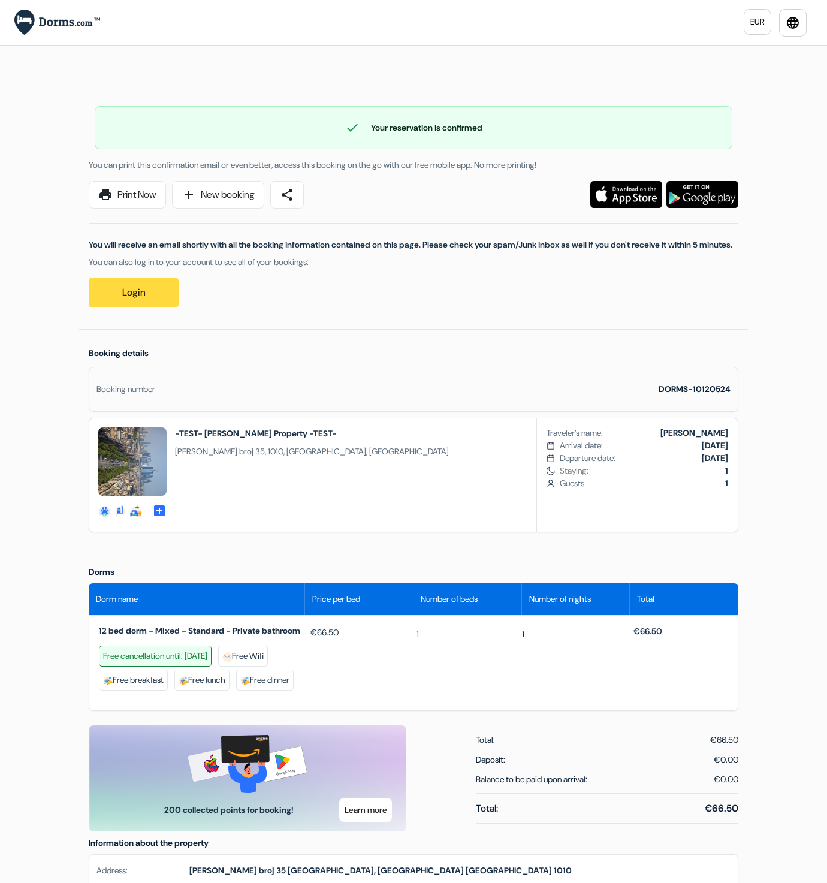
click at [707, 394] on strong "DORMS-10120524" at bounding box center [695, 389] width 72 height 11
copy strong "10120524"
